Goal: Information Seeking & Learning: Learn about a topic

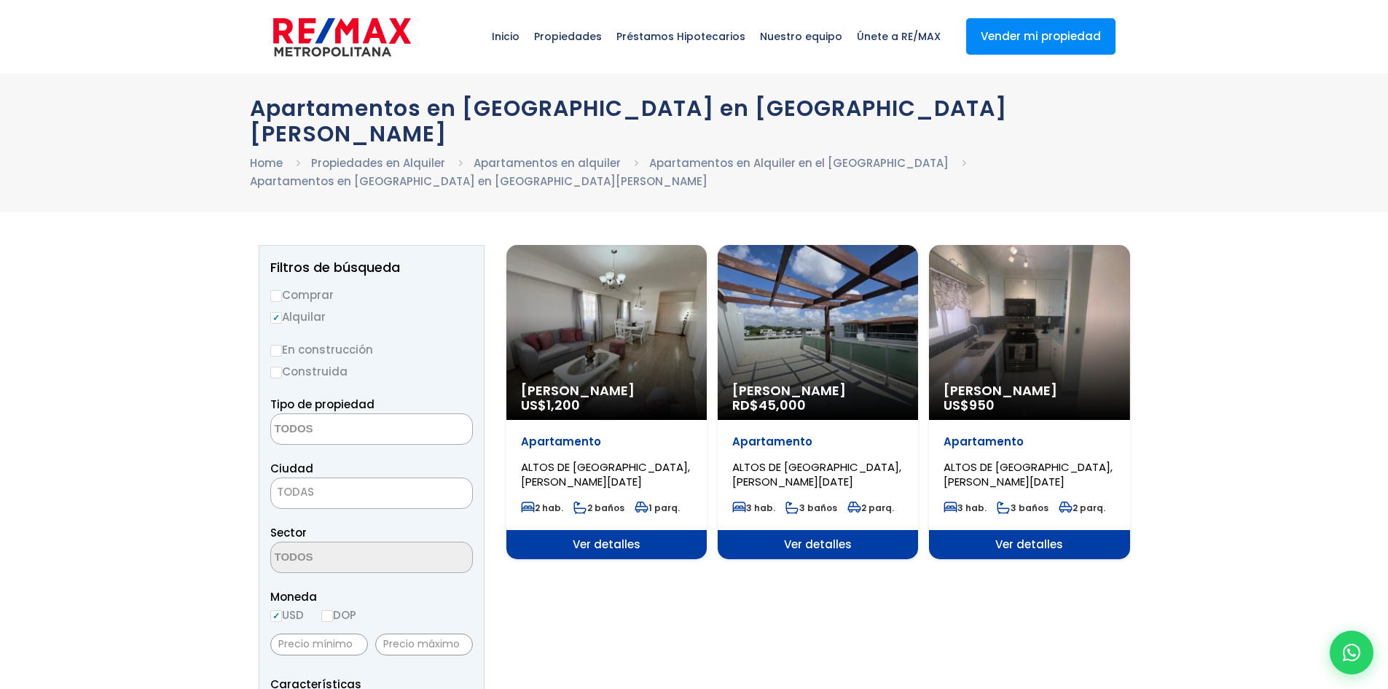
select select
click at [707, 310] on div "Alquiler Amueblado RD$ 45,000" at bounding box center [607, 332] width 200 height 175
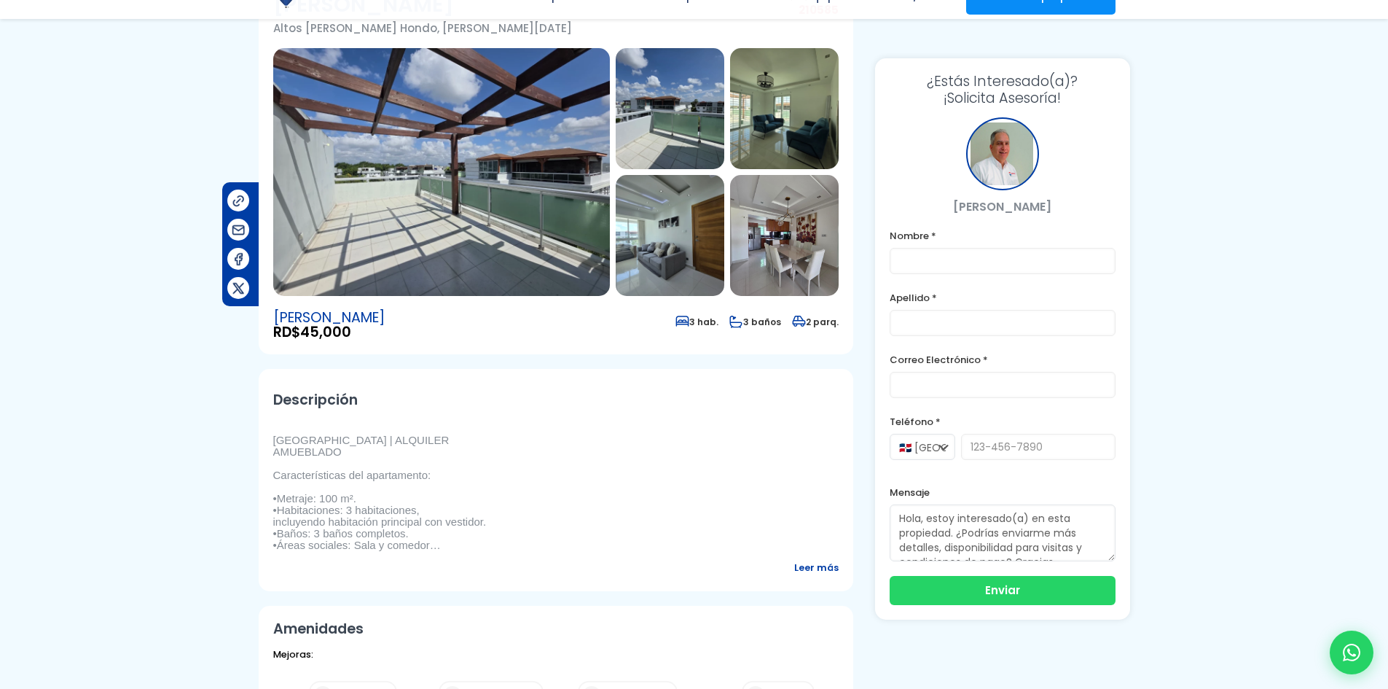
scroll to position [292, 0]
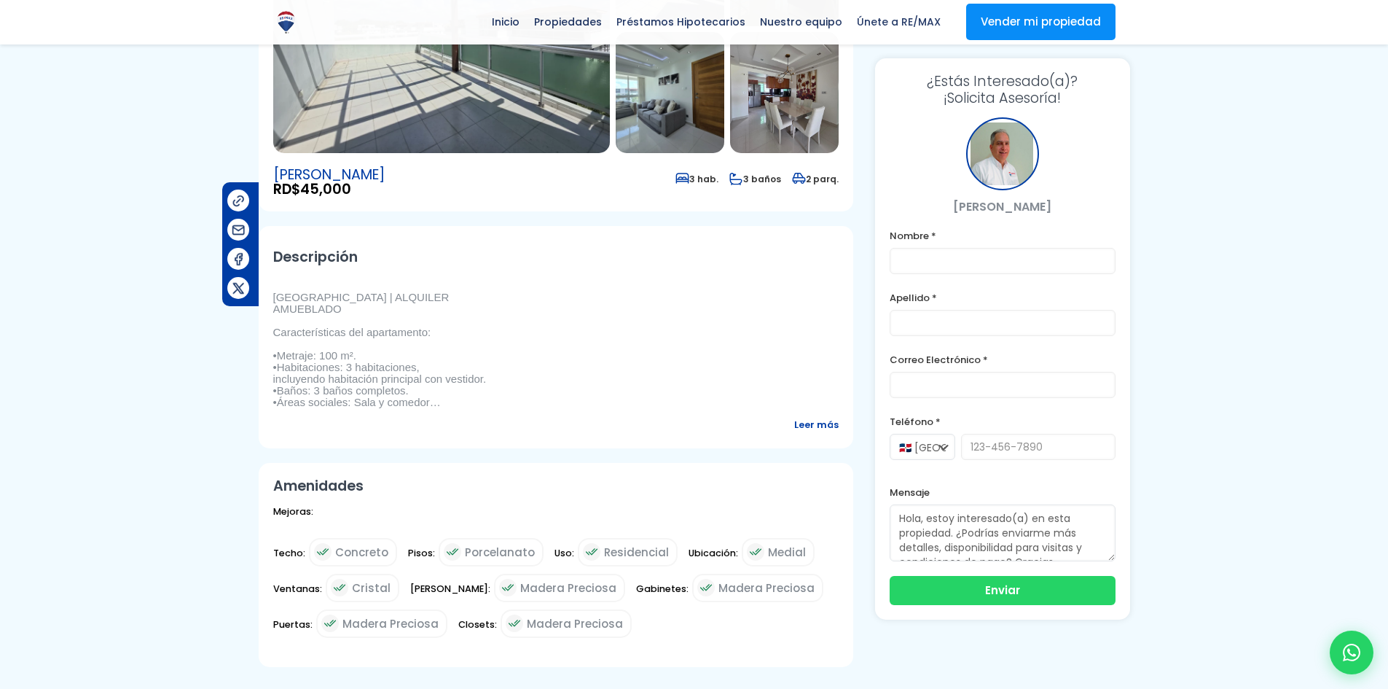
click at [810, 415] on span "Leer más" at bounding box center [816, 424] width 44 height 18
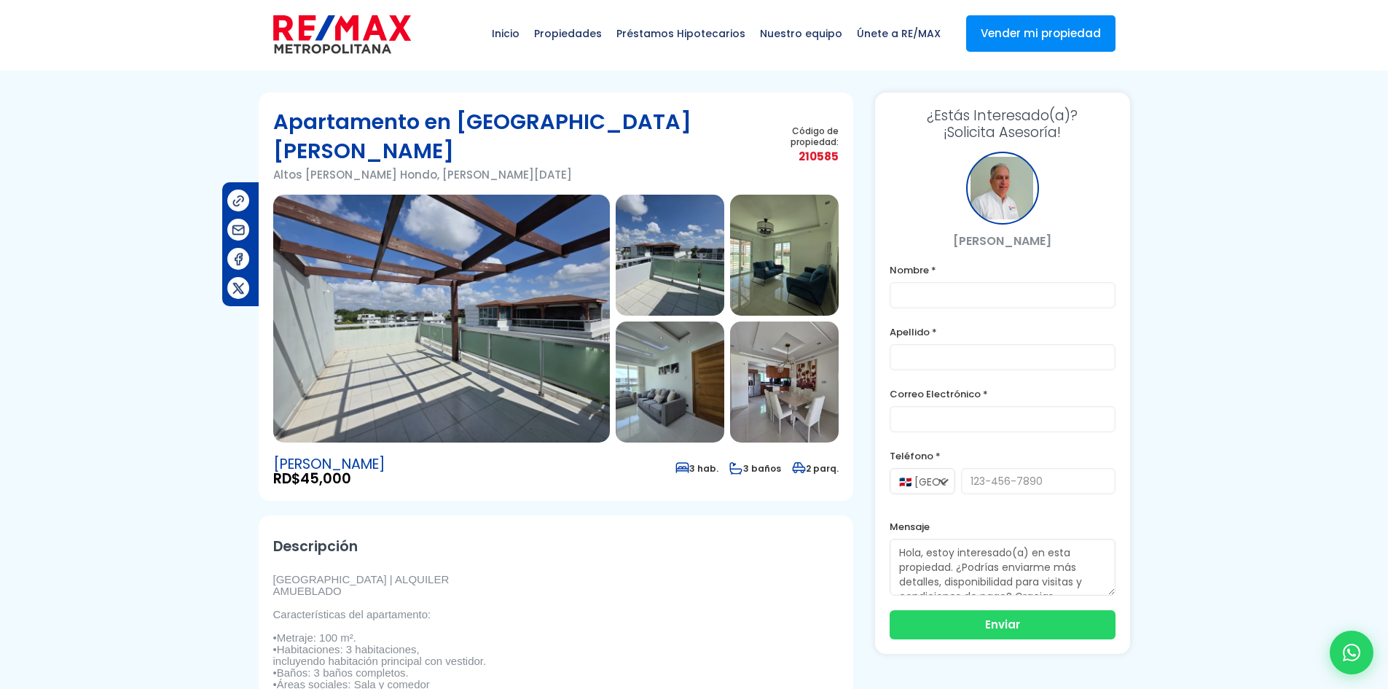
scroll to position [0, 0]
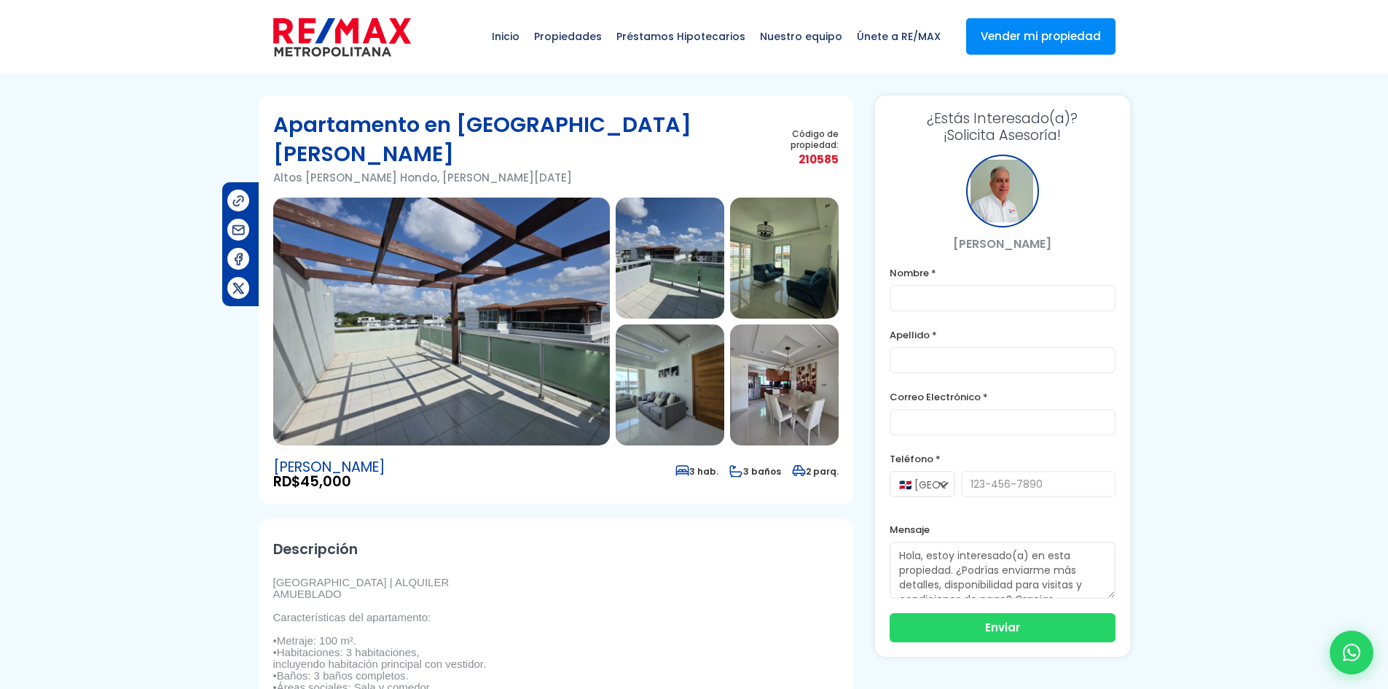
click at [716, 369] on img at bounding box center [670, 384] width 109 height 121
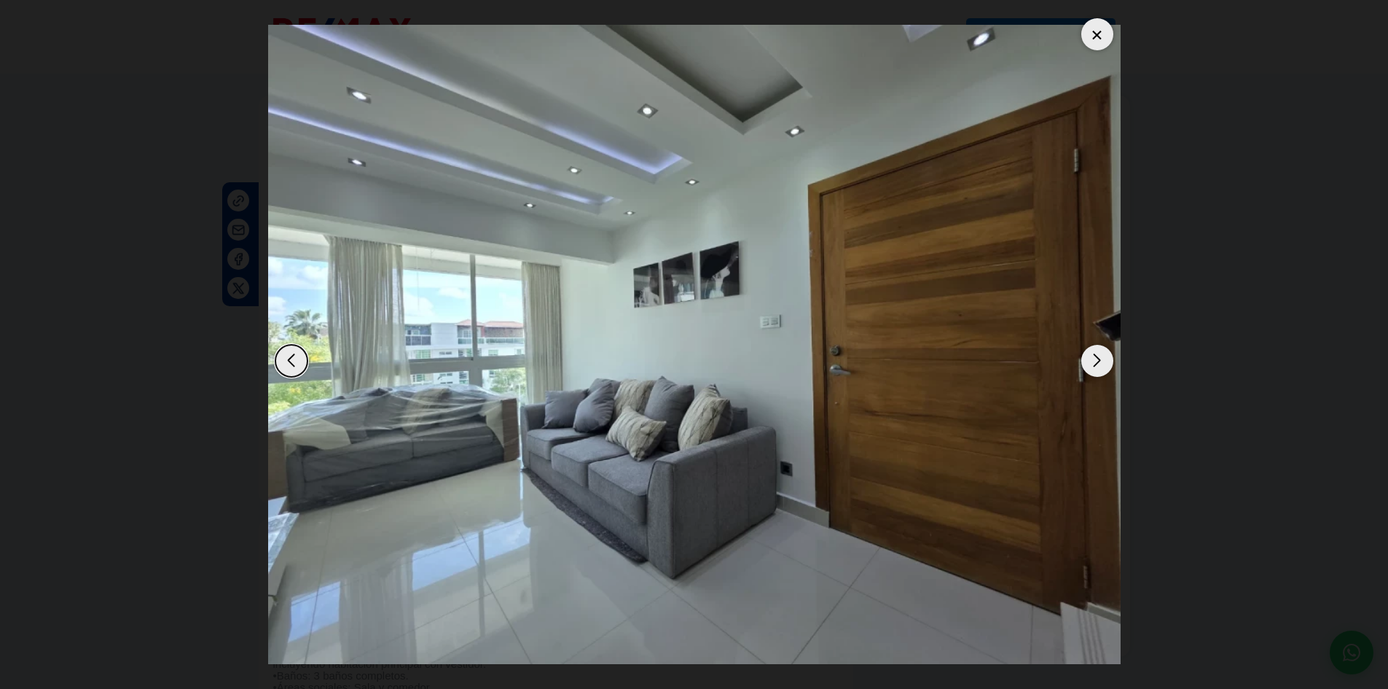
click at [1106, 361] on div "Next slide" at bounding box center [1098, 361] width 32 height 32
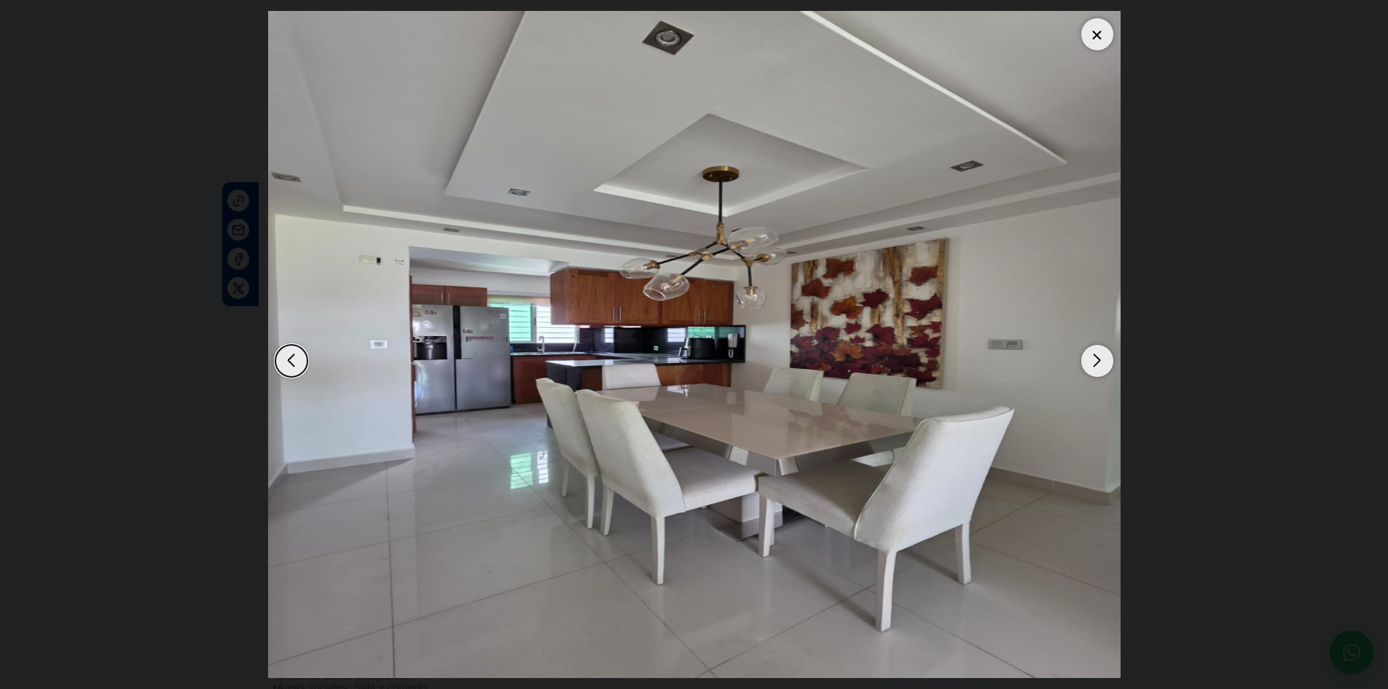
click at [1106, 361] on div "Next slide" at bounding box center [1098, 361] width 32 height 32
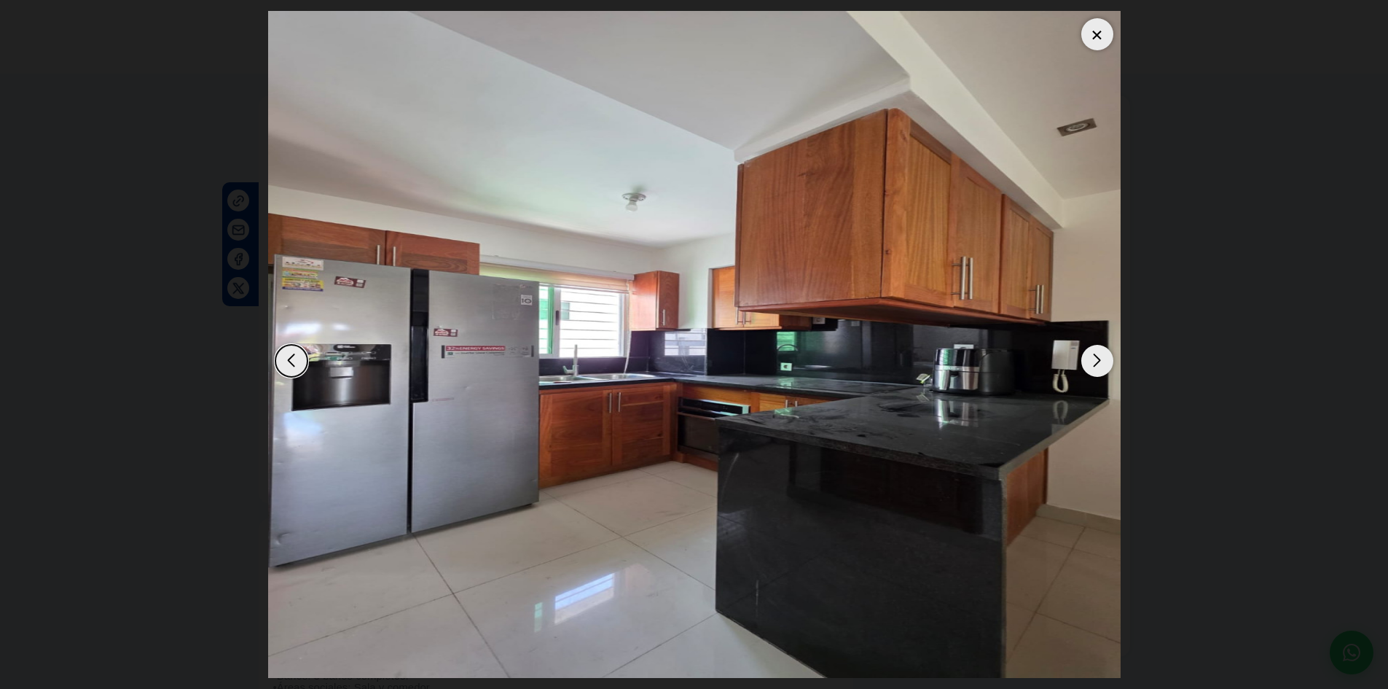
click at [1106, 361] on div "Next slide" at bounding box center [1098, 361] width 32 height 32
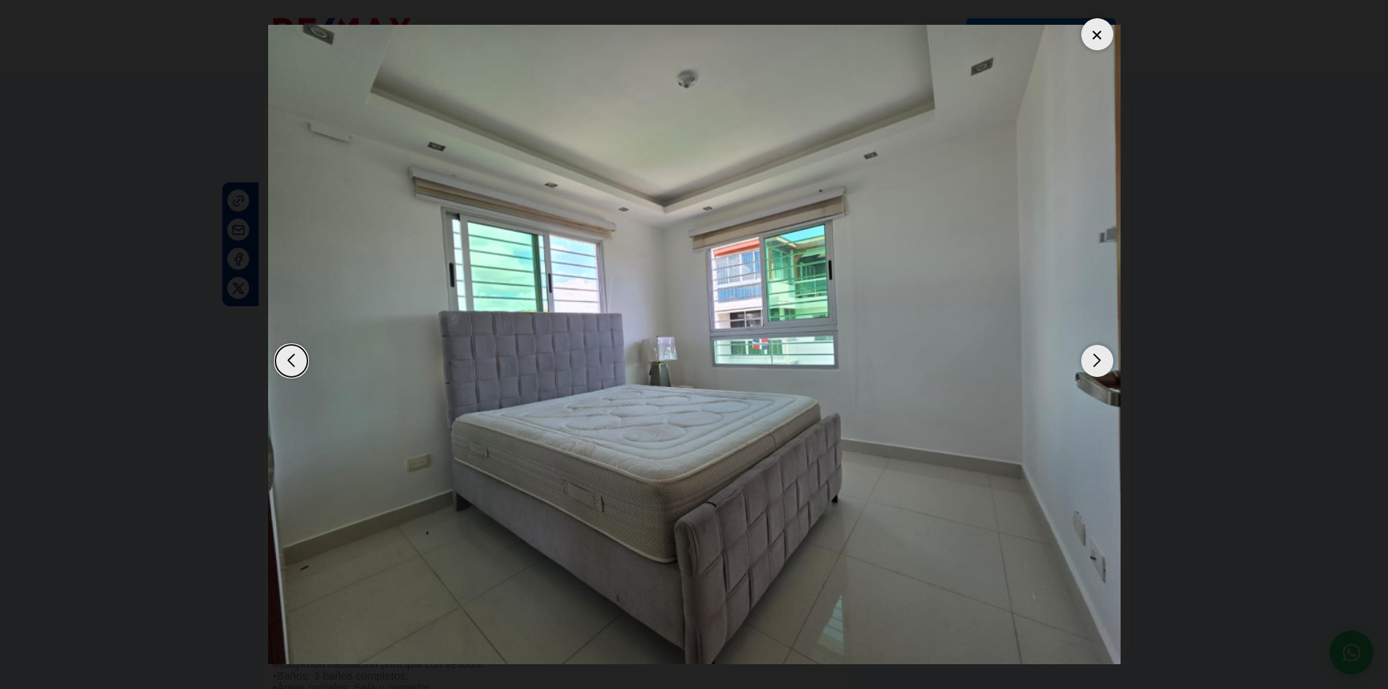
click at [1106, 361] on div "Next slide" at bounding box center [1098, 361] width 32 height 32
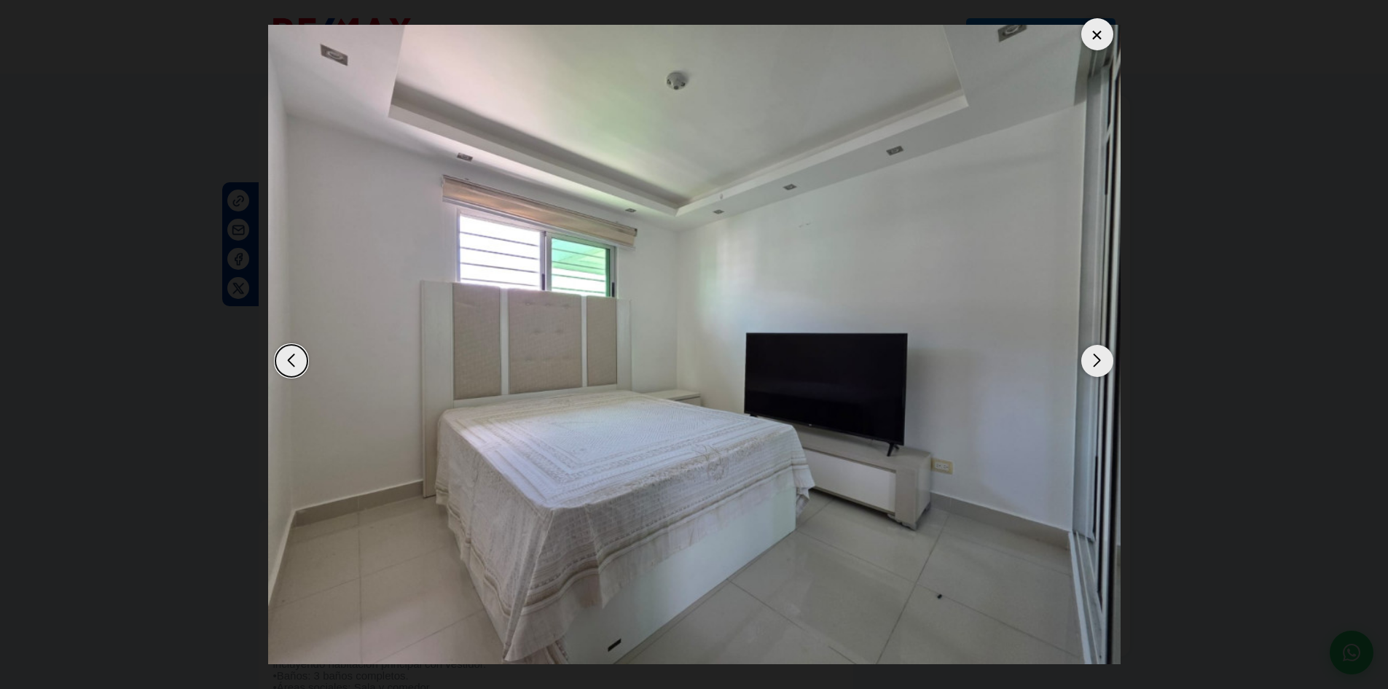
click at [1106, 361] on div "Next slide" at bounding box center [1098, 361] width 32 height 32
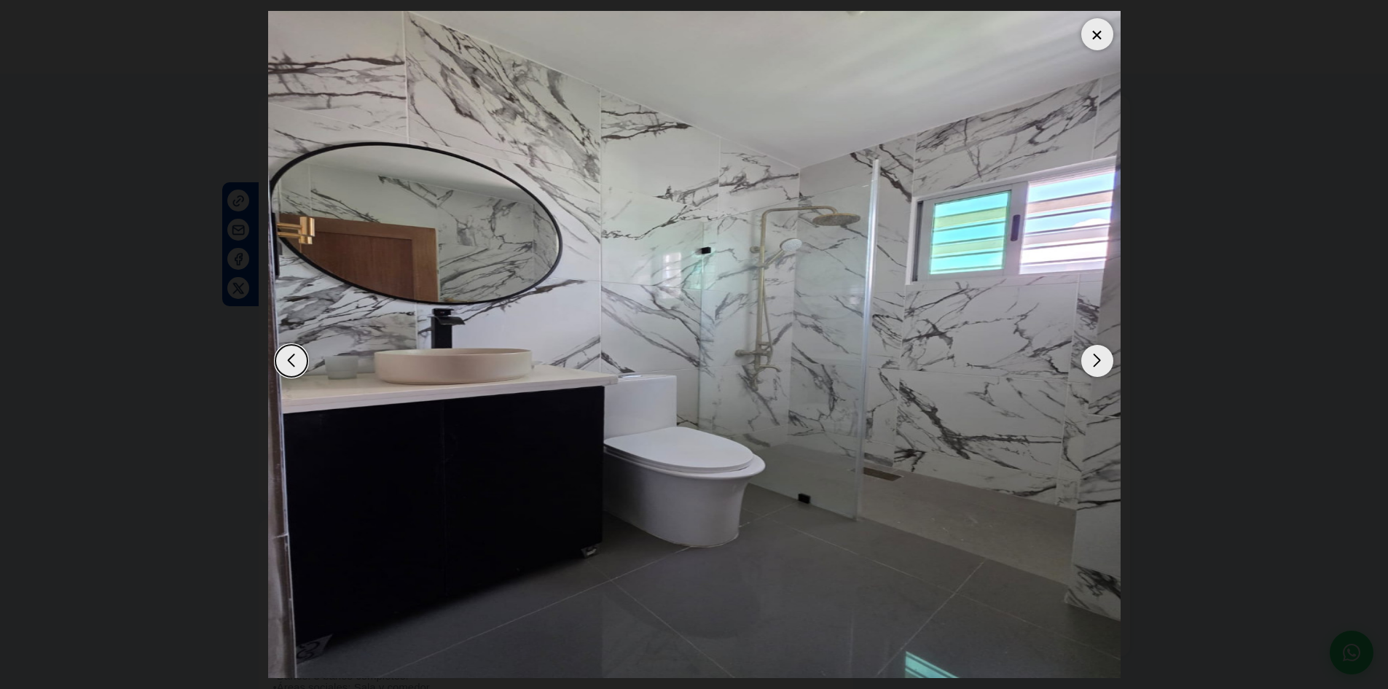
click at [1106, 361] on div "Next slide" at bounding box center [1098, 361] width 32 height 32
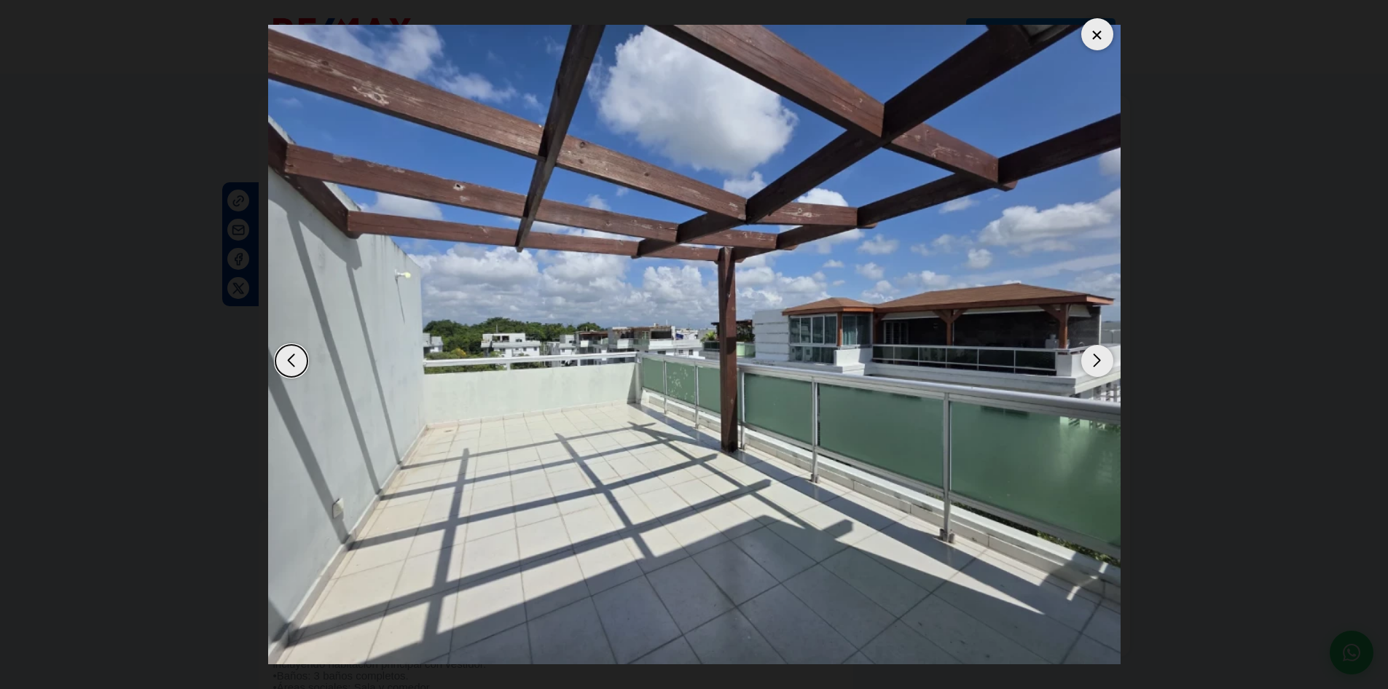
click at [1106, 361] on div "Next slide" at bounding box center [1098, 361] width 32 height 32
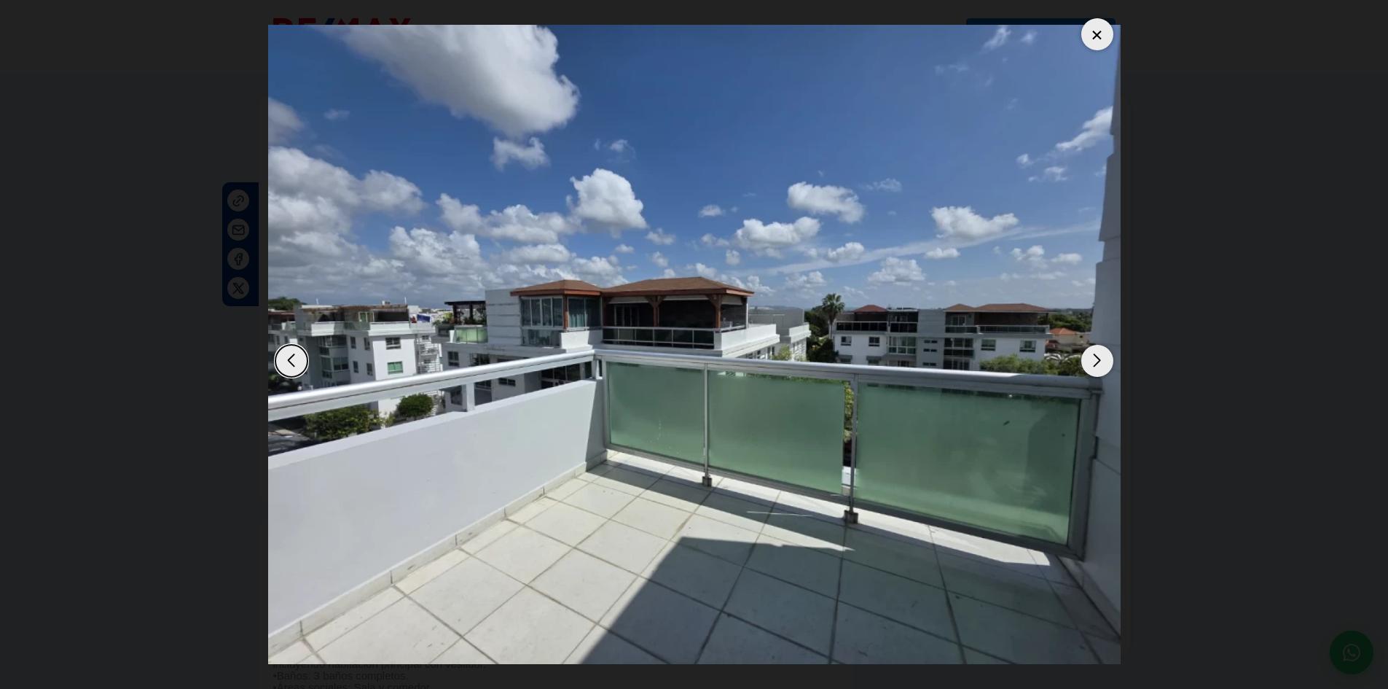
click at [1106, 361] on div "Next slide" at bounding box center [1098, 361] width 32 height 32
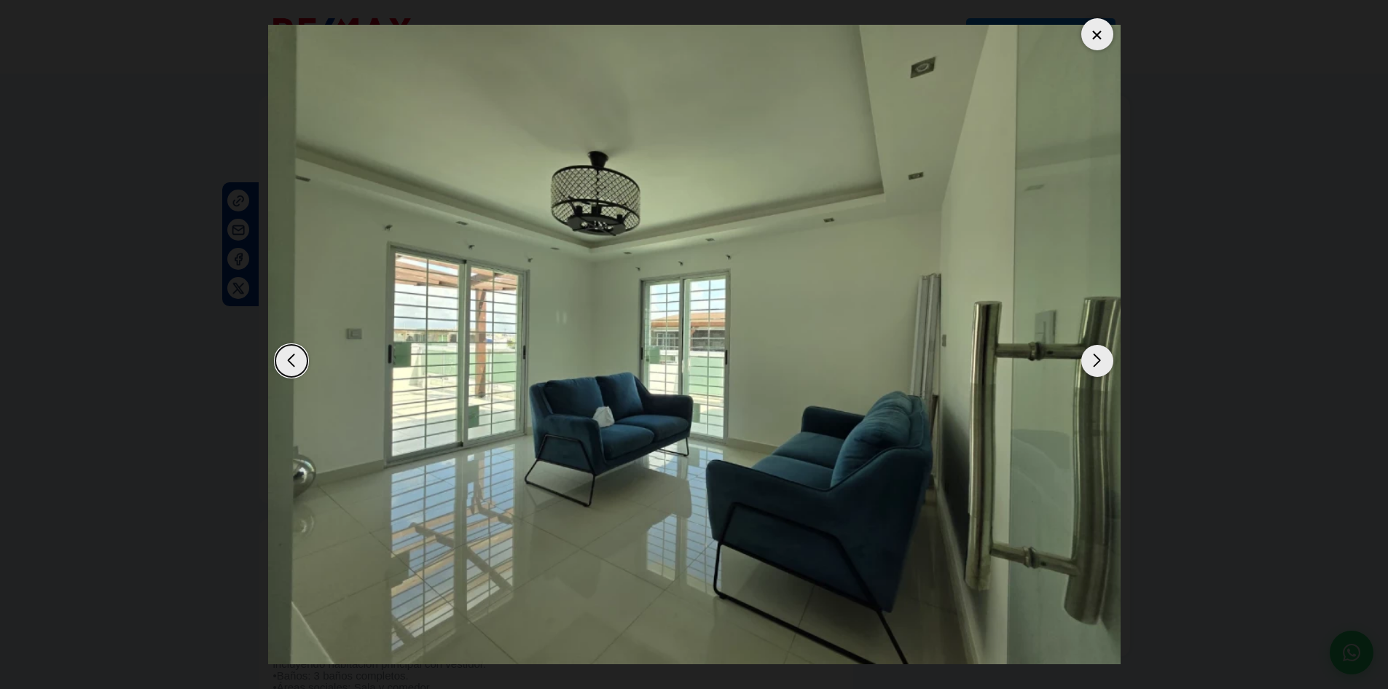
click at [1106, 361] on div "Next slide" at bounding box center [1098, 361] width 32 height 32
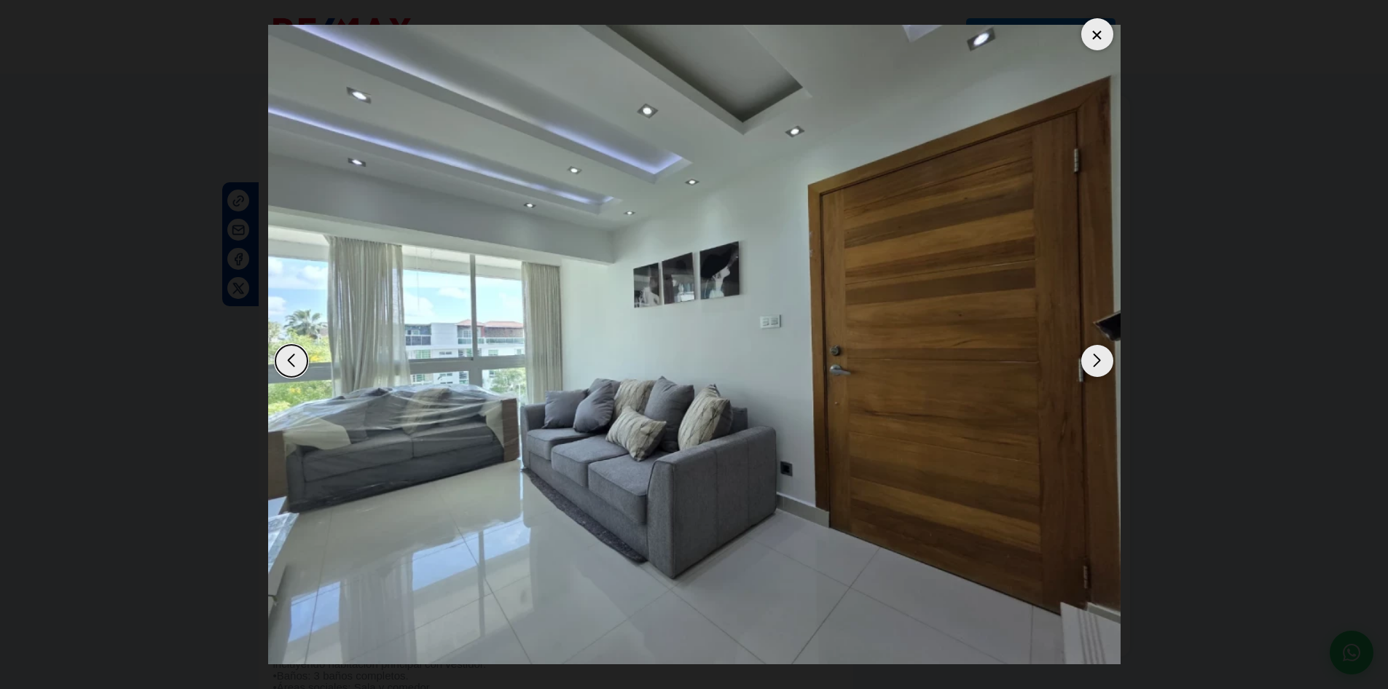
click at [1091, 39] on div at bounding box center [1098, 34] width 32 height 32
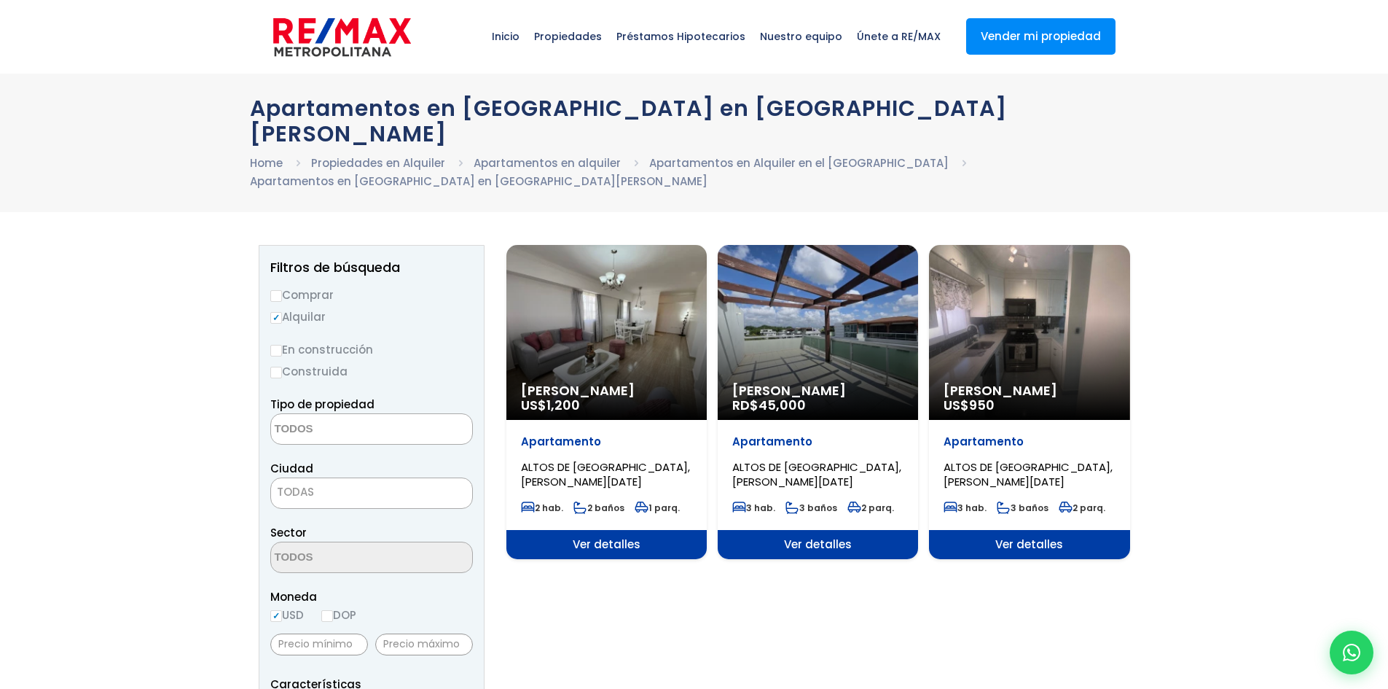
select select
click at [707, 318] on div "[PERSON_NAME] US$ 950" at bounding box center [607, 332] width 200 height 175
